Goal: Task Accomplishment & Management: Use online tool/utility

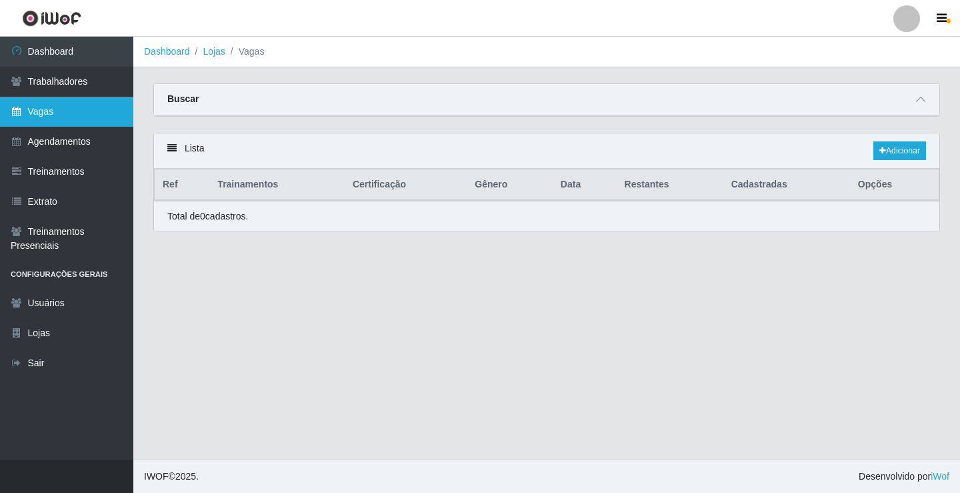
click at [95, 119] on link "Vagas" at bounding box center [66, 112] width 133 height 30
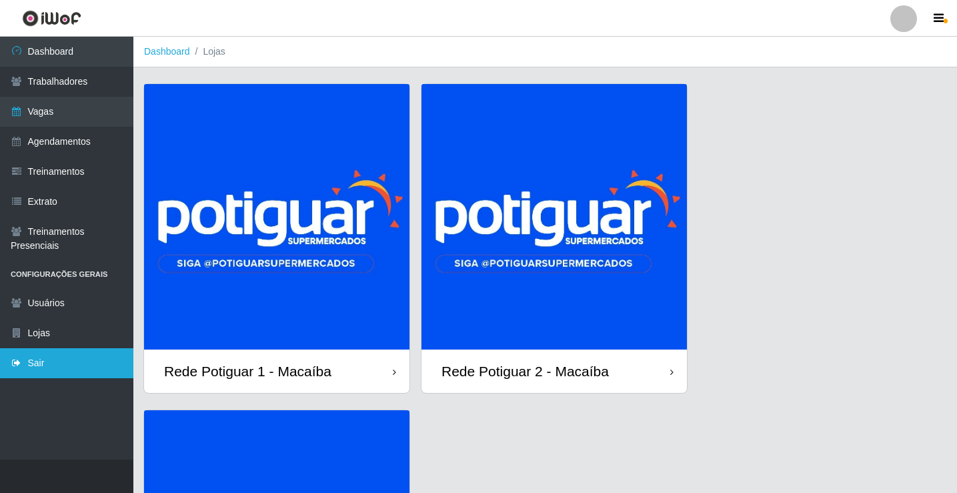
click at [70, 357] on link "Sair" at bounding box center [66, 363] width 133 height 30
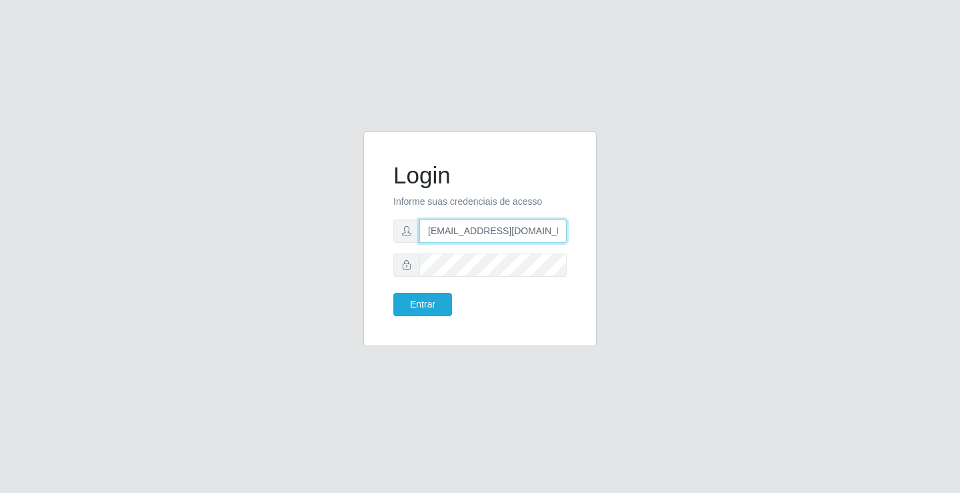
click at [490, 227] on input "rh.supermercadopotiguar@gmail.com" at bounding box center [492, 230] width 147 height 23
type input "departamentopessoal2@sbcvarejistas.com.br"
click at [447, 309] on button "Entrar" at bounding box center [422, 304] width 59 height 23
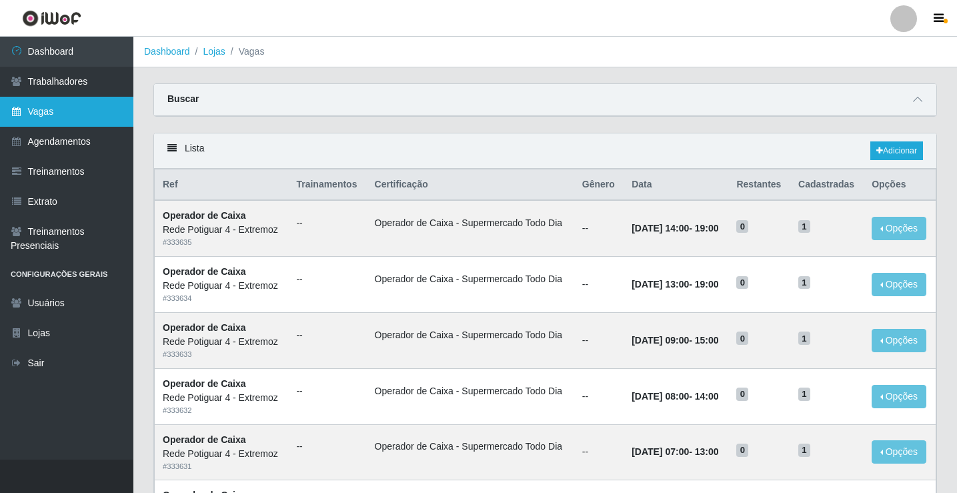
click at [69, 119] on link "Vagas" at bounding box center [66, 112] width 133 height 30
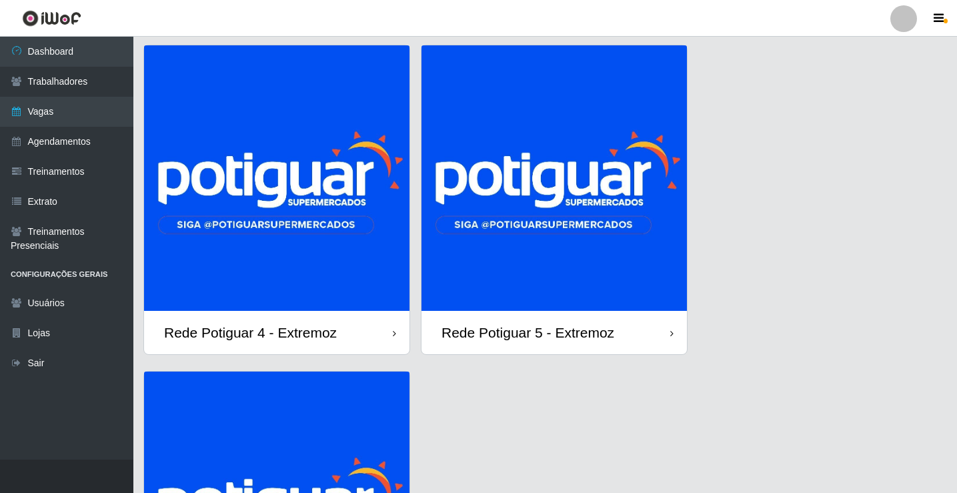
scroll to position [67, 0]
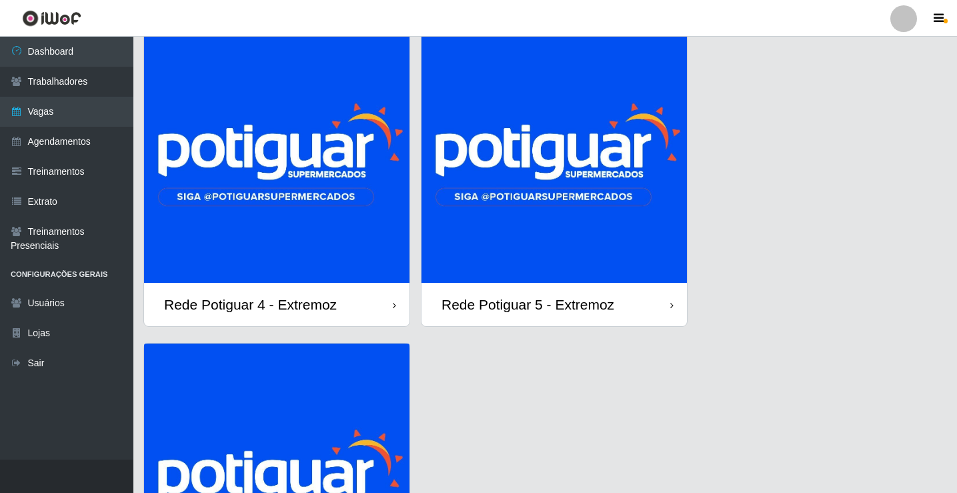
click at [525, 189] on img at bounding box center [553, 149] width 265 height 265
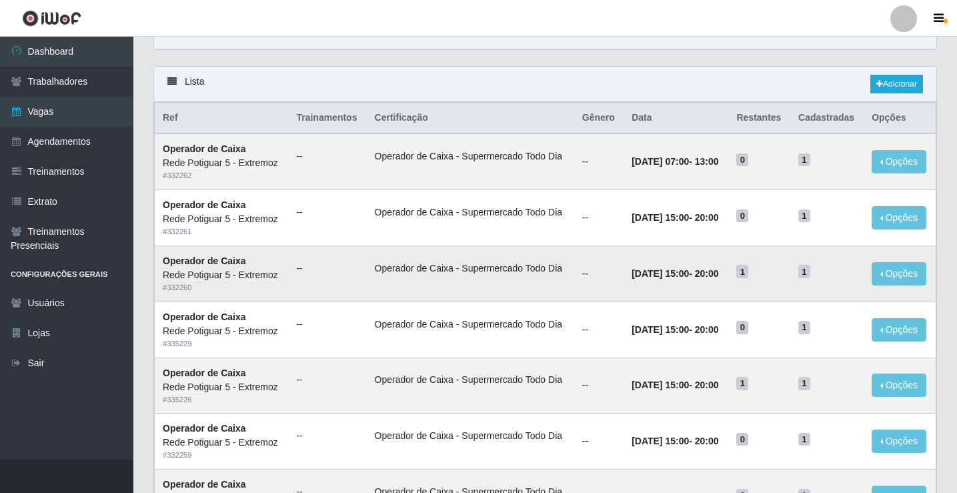
scroll to position [133, 0]
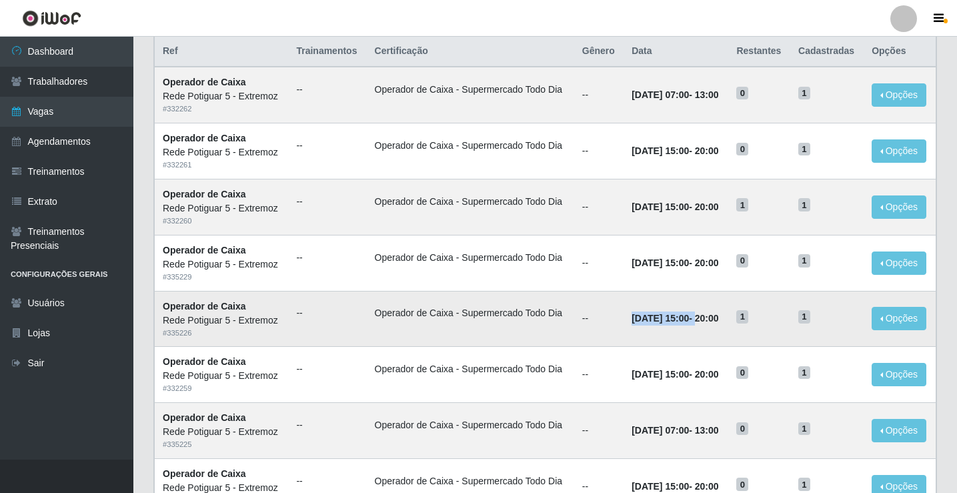
drag, startPoint x: 617, startPoint y: 321, endPoint x: 708, endPoint y: 321, distance: 91.3
click at [708, 321] on strong "[DATE] 15:00 - 20:00" at bounding box center [674, 318] width 87 height 11
